Goal: Transaction & Acquisition: Purchase product/service

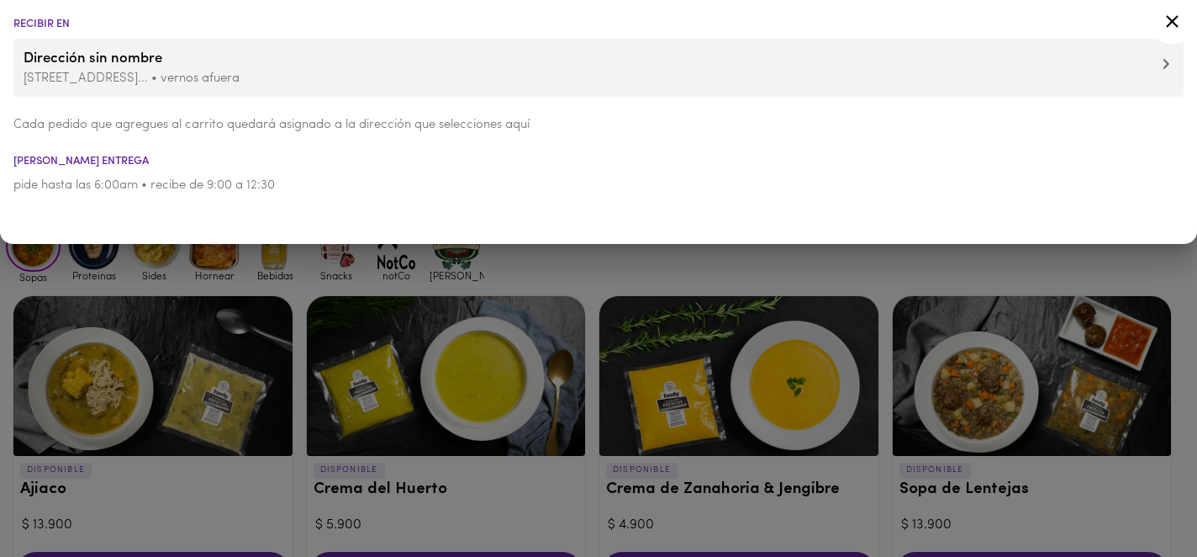
click at [202, 161] on li "[PERSON_NAME] entrega" at bounding box center [598, 161] width 1197 height 11
click at [1172, 24] on icon at bounding box center [1172, 21] width 21 height 21
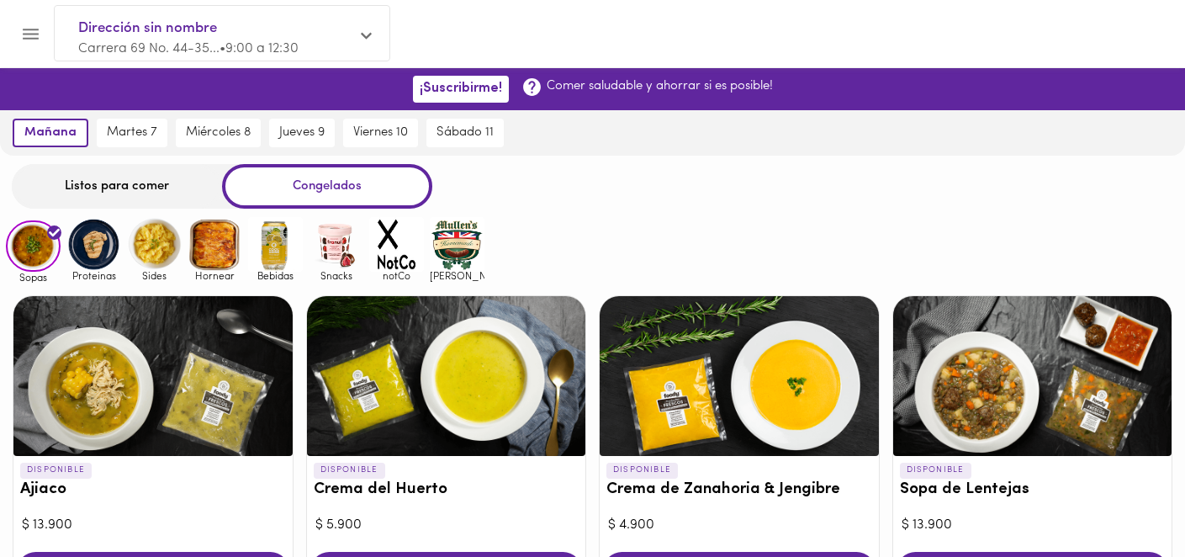
click at [100, 182] on div "Listos para comer" at bounding box center [117, 186] width 210 height 45
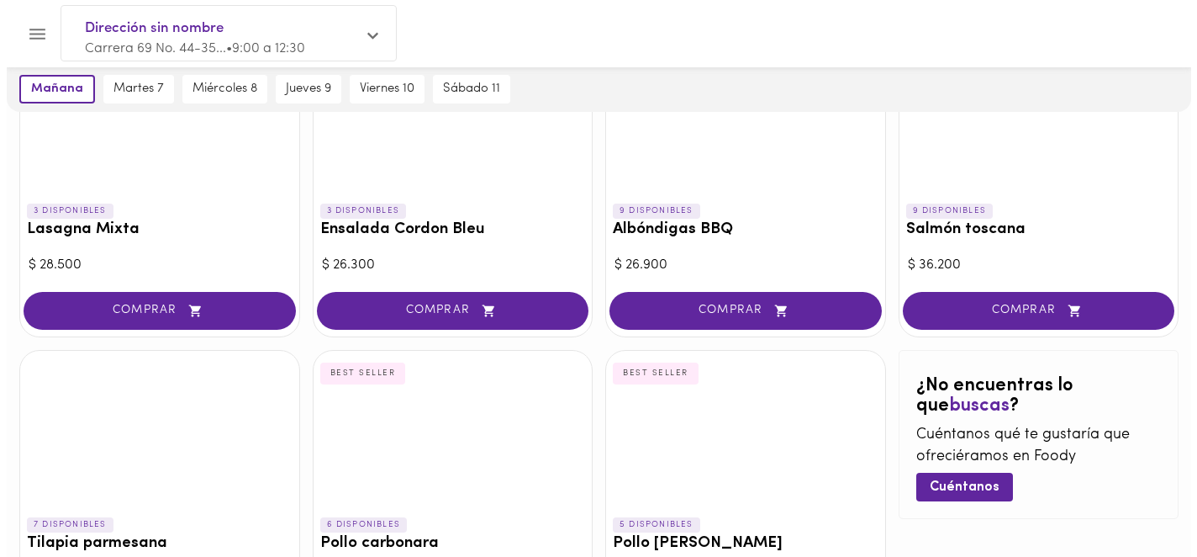
scroll to position [999, 0]
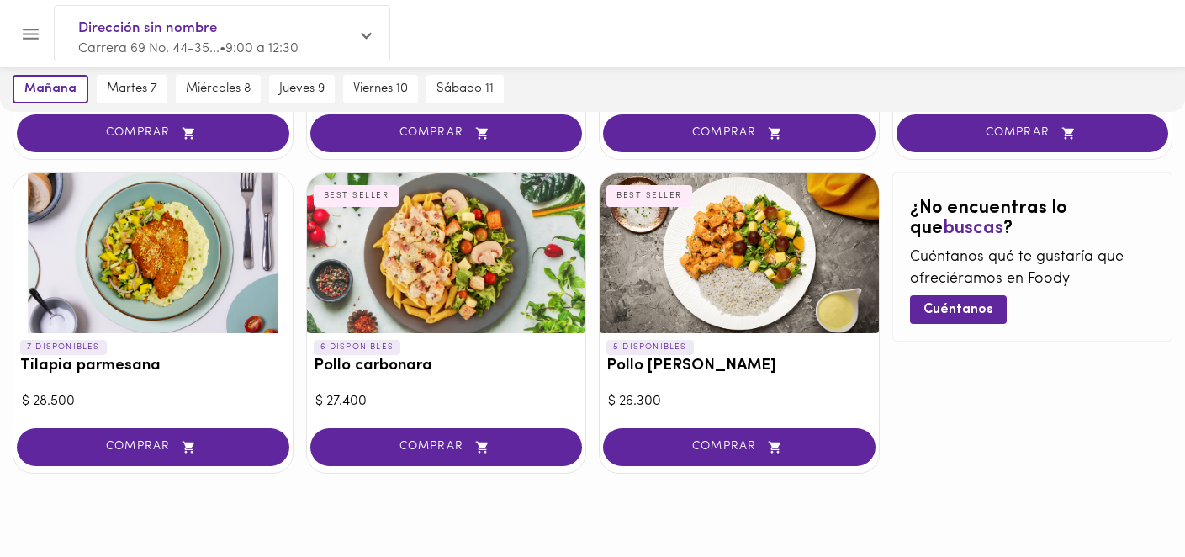
click at [456, 292] on div at bounding box center [446, 253] width 279 height 160
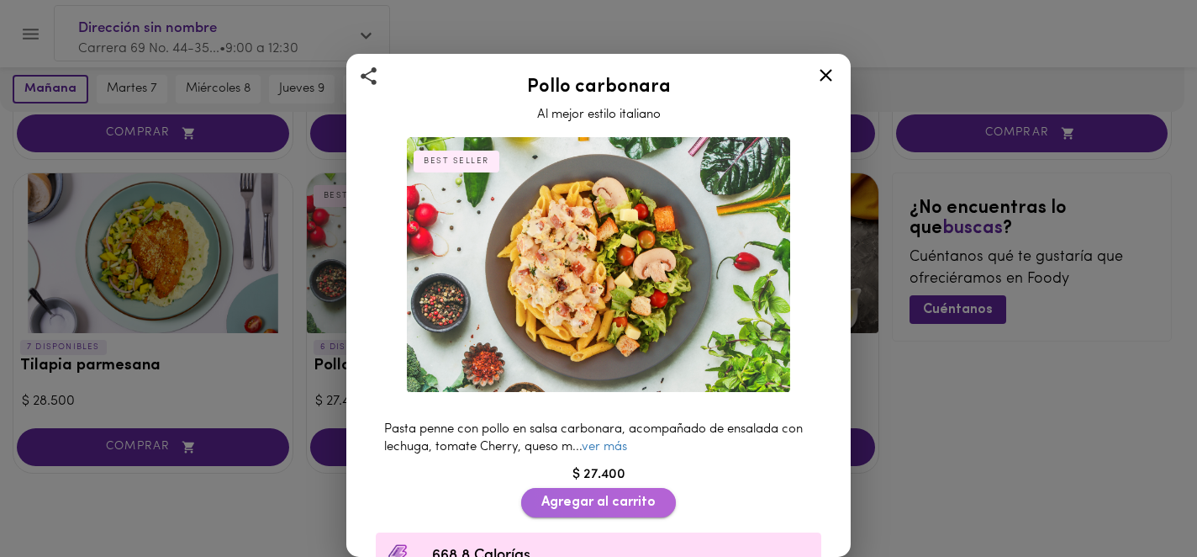
click at [646, 501] on span "Agregar al carrito" at bounding box center [598, 502] width 114 height 16
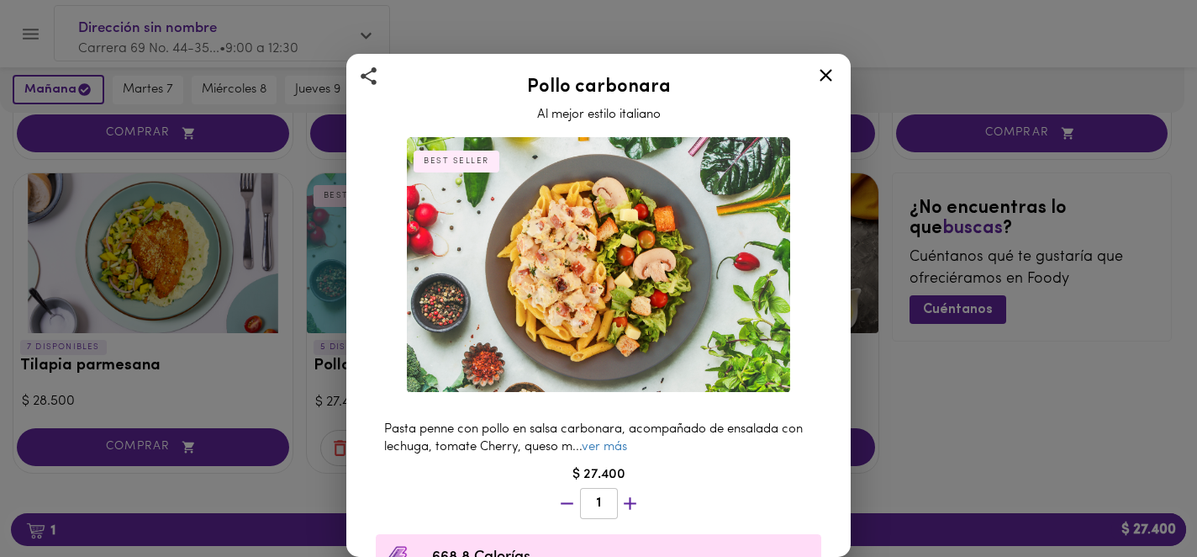
click at [828, 77] on icon at bounding box center [826, 75] width 13 height 13
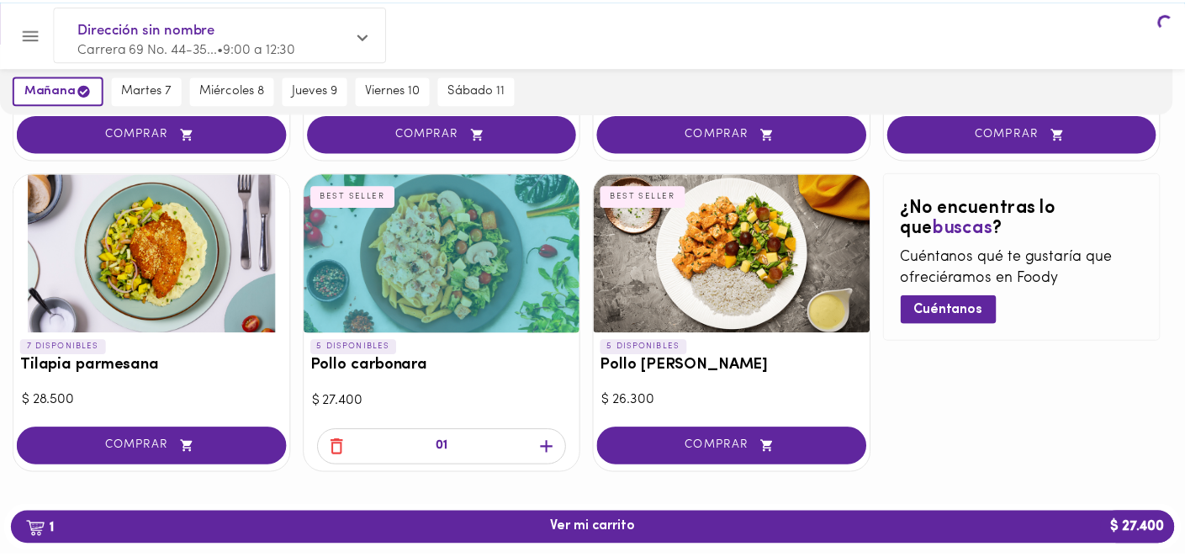
scroll to position [999, 0]
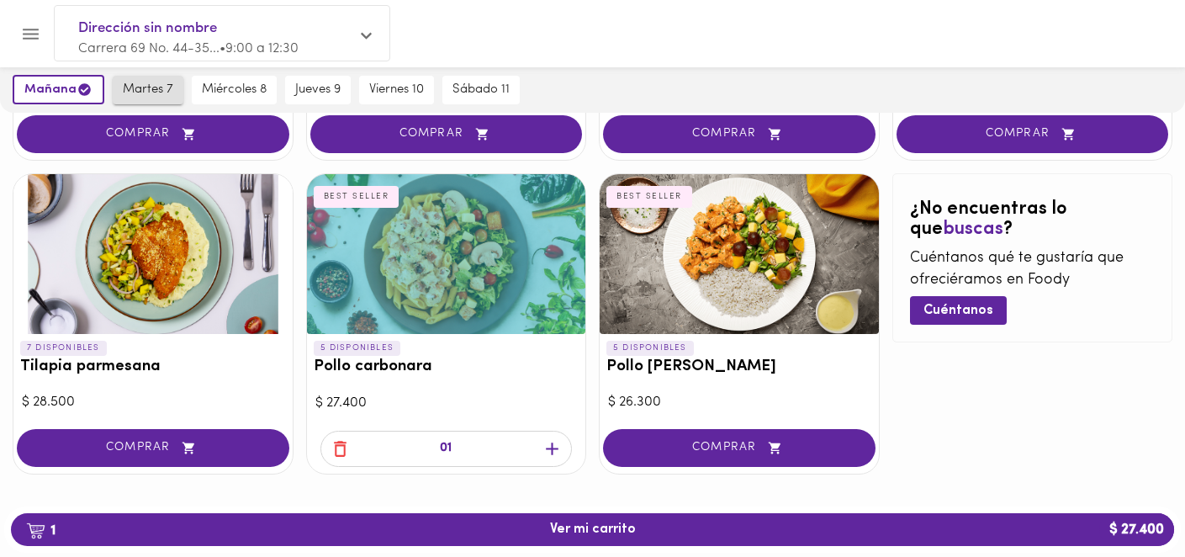
click at [143, 87] on span "martes 7" at bounding box center [148, 89] width 50 height 15
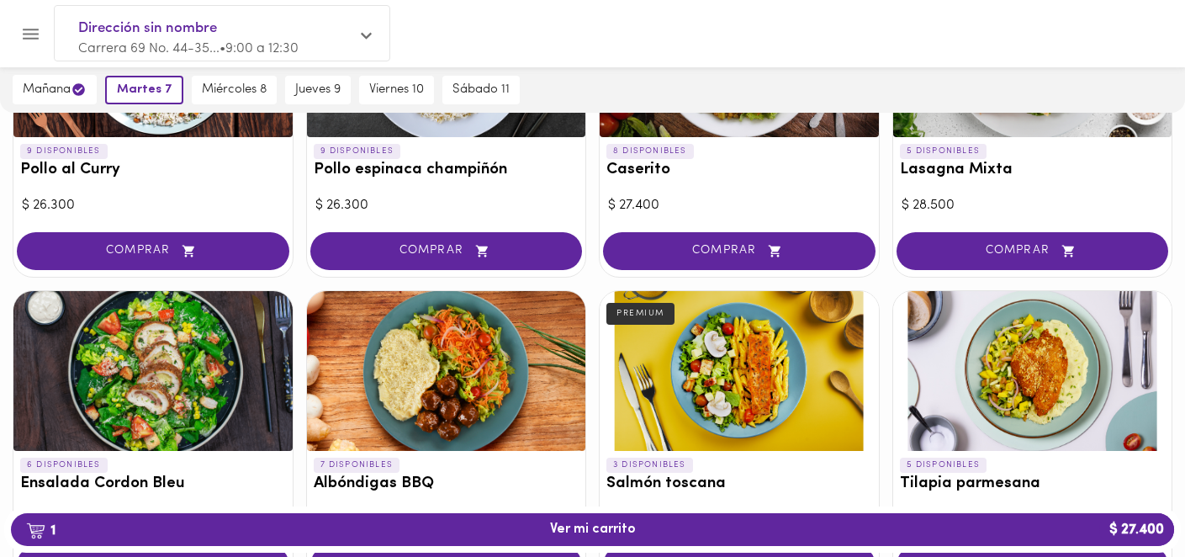
scroll to position [569, 0]
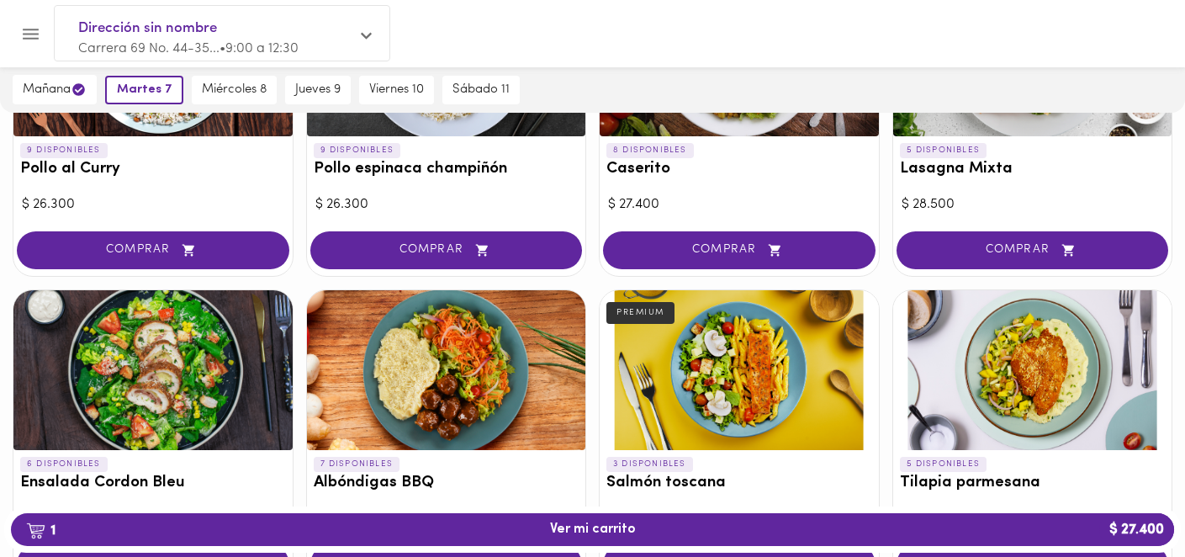
click at [416, 372] on div at bounding box center [446, 370] width 279 height 160
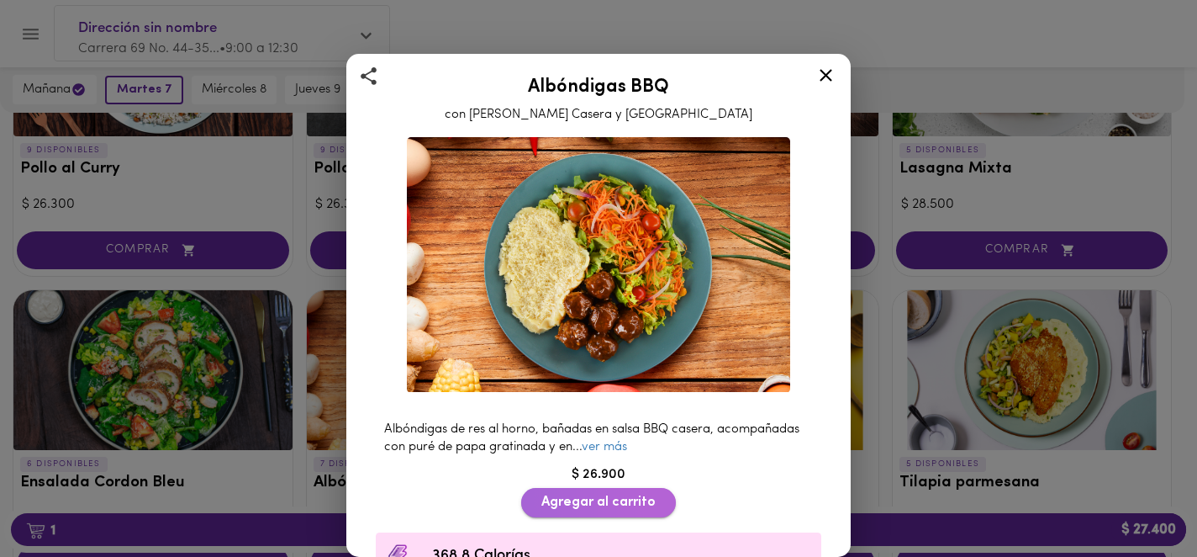
click at [640, 498] on span "Agregar al carrito" at bounding box center [598, 502] width 114 height 16
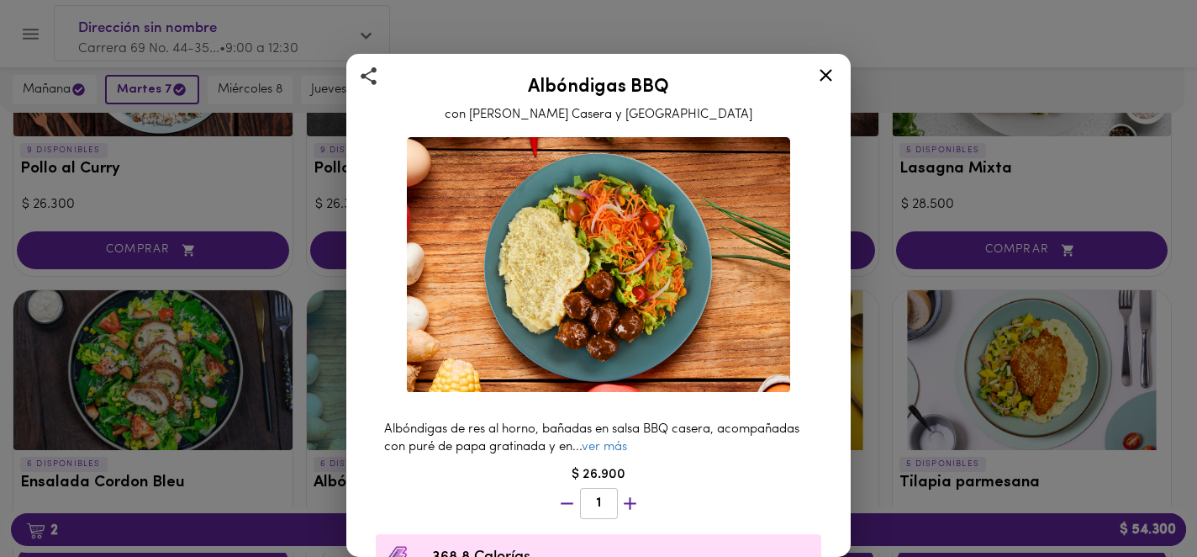
click at [833, 80] on icon at bounding box center [825, 75] width 21 height 21
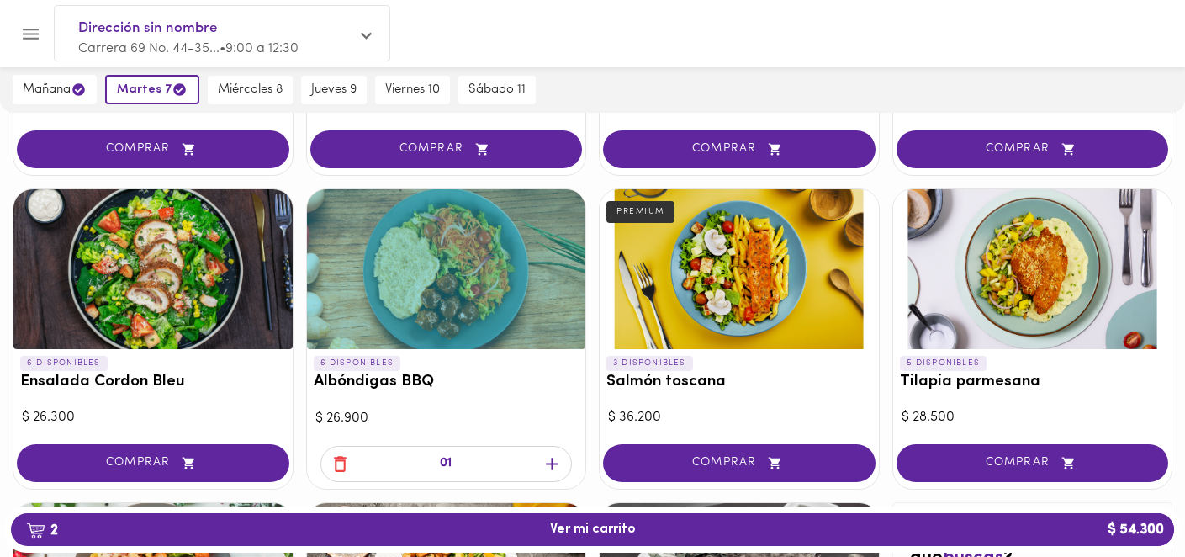
scroll to position [670, 0]
click at [256, 84] on span "miércoles 8" at bounding box center [250, 89] width 65 height 15
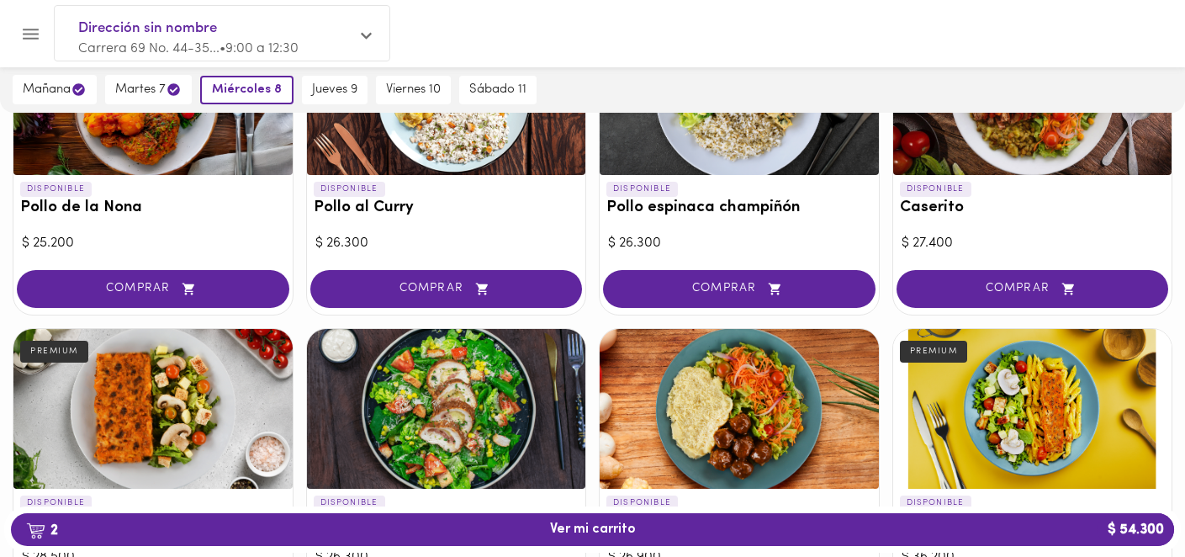
scroll to position [725, 0]
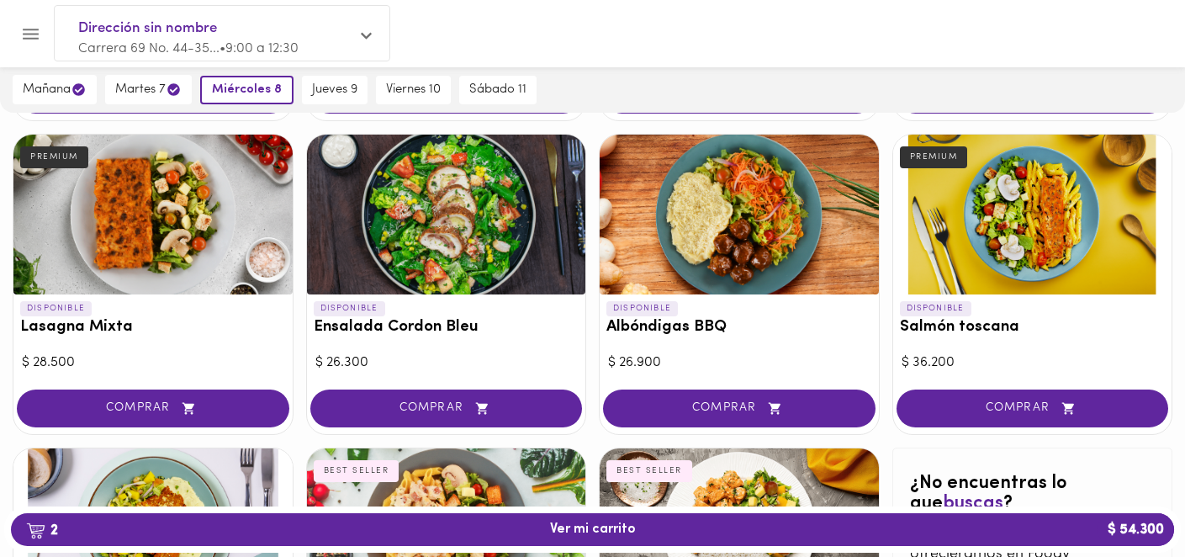
click at [188, 210] on div at bounding box center [152, 215] width 279 height 160
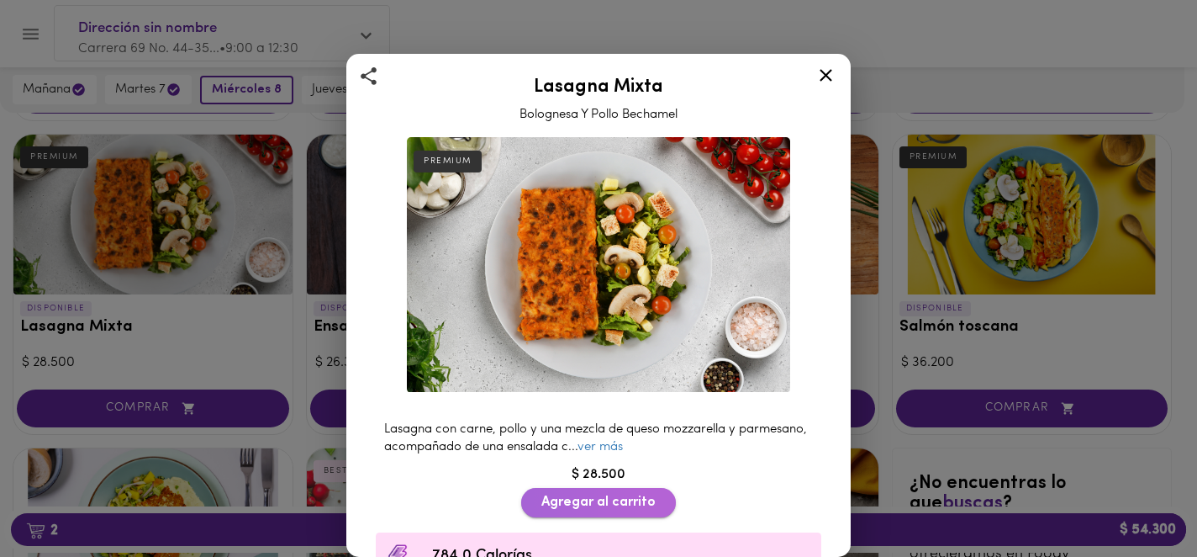
click at [654, 492] on button "Agregar al carrito" at bounding box center [598, 502] width 155 height 29
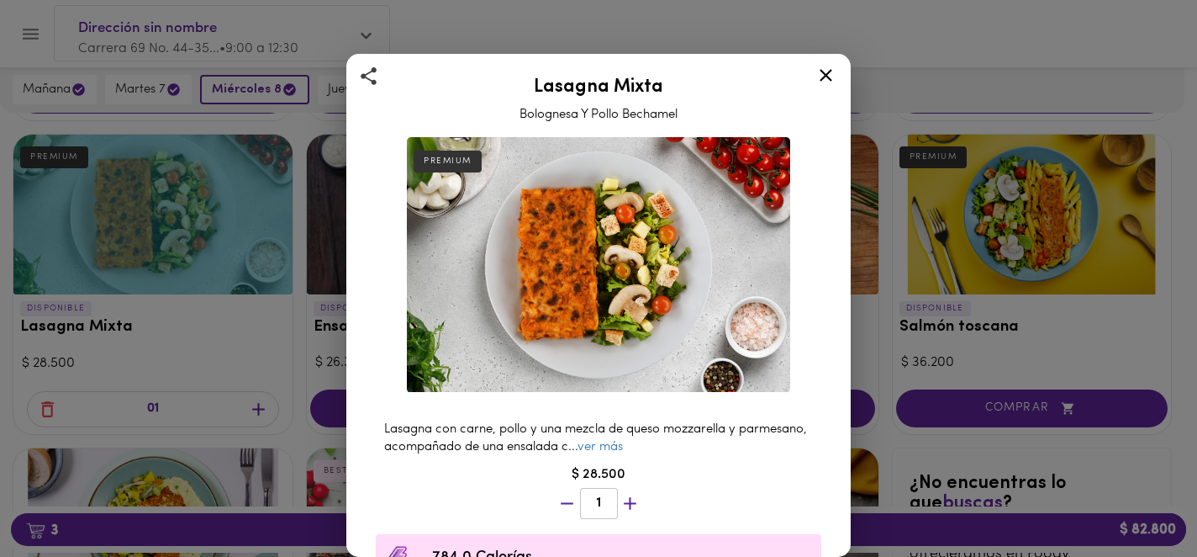
click at [827, 77] on icon at bounding box center [826, 75] width 13 height 13
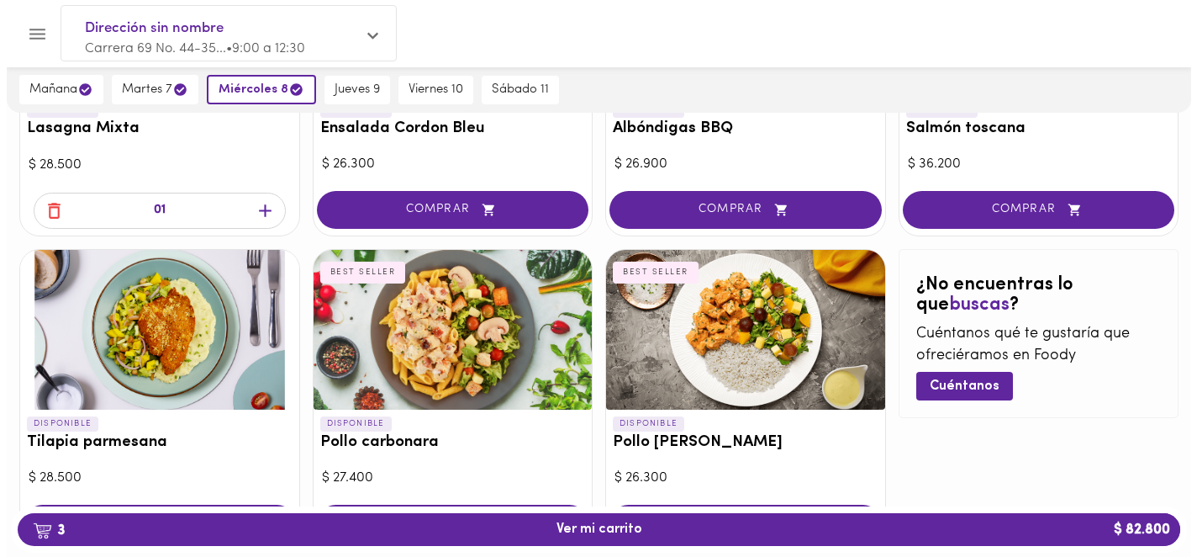
scroll to position [1012, 0]
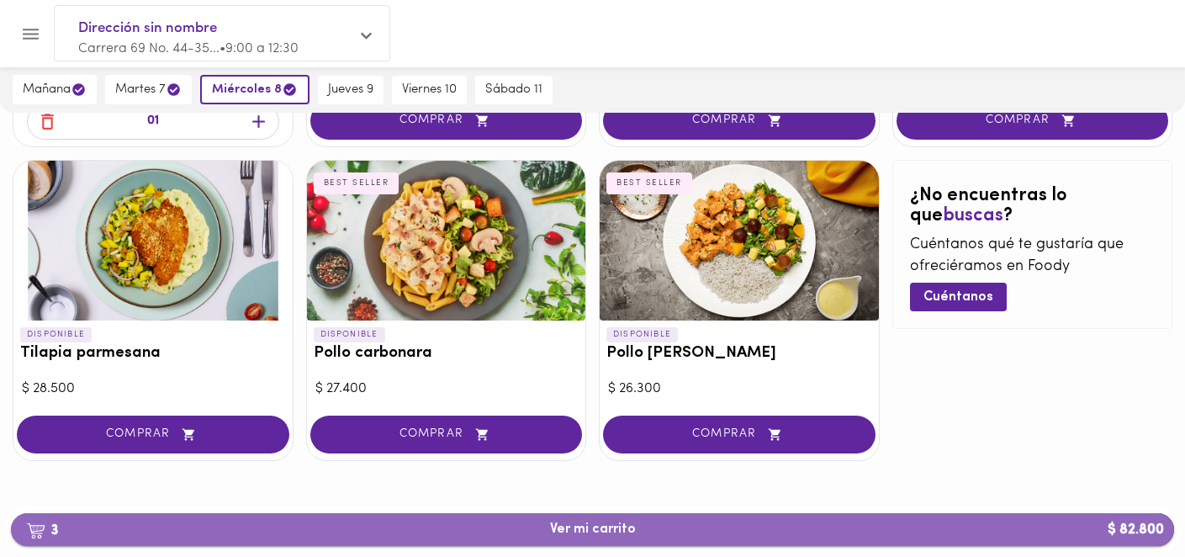
click at [611, 530] on span "3 Ver mi carrito $ 82.800" at bounding box center [593, 529] width 86 height 16
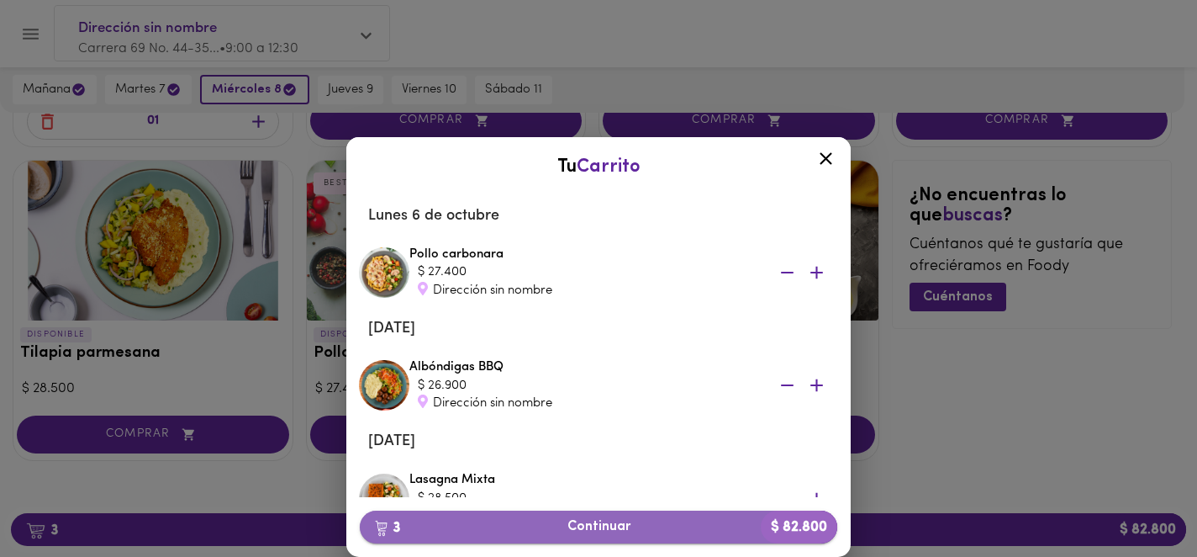
click at [607, 529] on span "3 Continuar $ 82.800" at bounding box center [598, 527] width 451 height 16
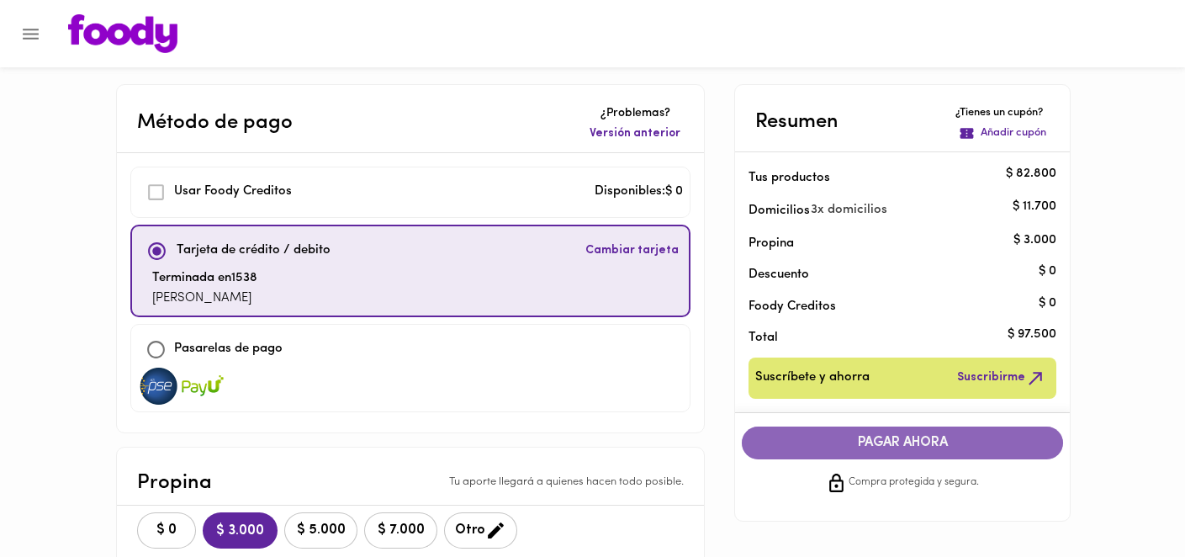
click at [941, 435] on span "PAGAR AHORA" at bounding box center [902, 443] width 288 height 16
